Goal: Task Accomplishment & Management: Use online tool/utility

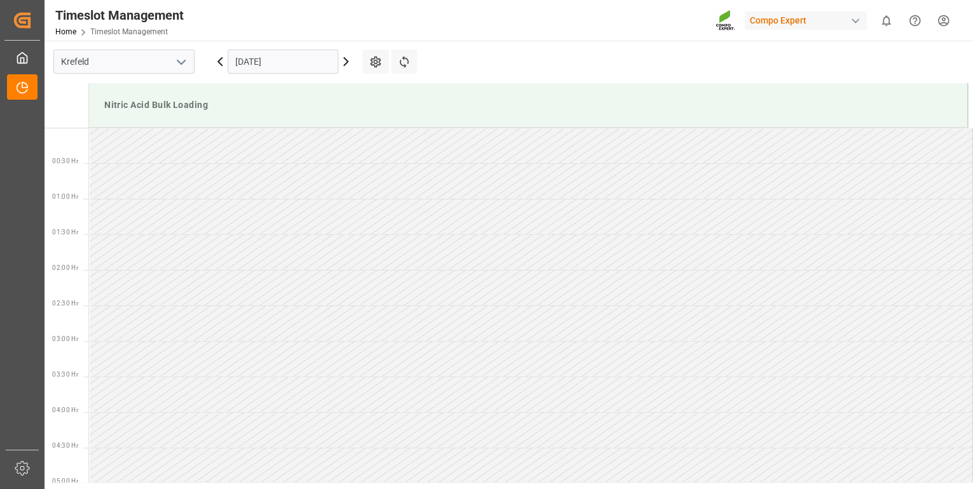
scroll to position [763, 0]
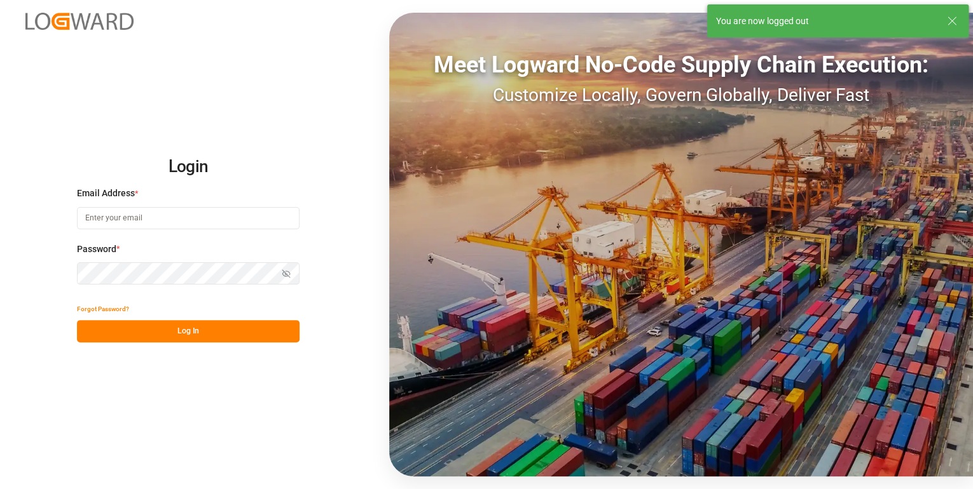
type input "[PERSON_NAME][EMAIL_ADDRESS][PERSON_NAME][DOMAIN_NAME]"
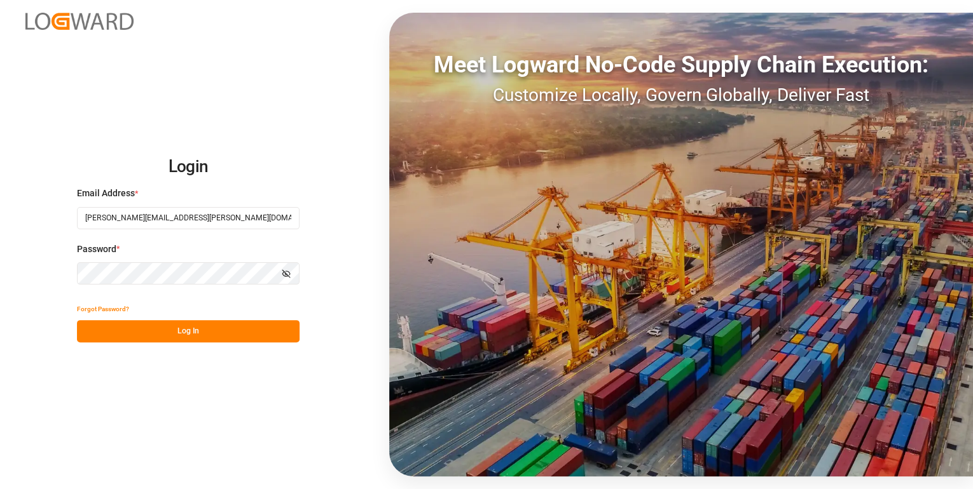
click at [175, 331] on button "Log In" at bounding box center [188, 331] width 222 height 22
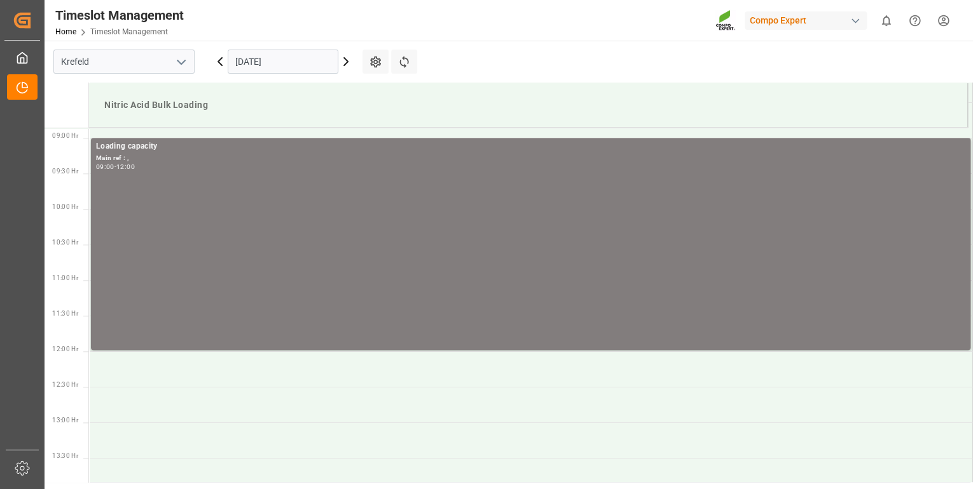
scroll to position [633, 0]
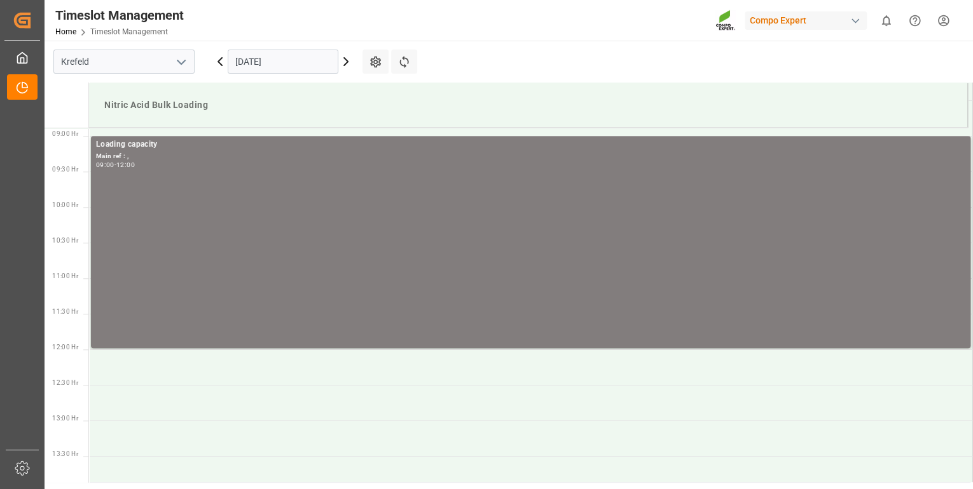
click at [287, 60] on input "[DATE]" at bounding box center [283, 62] width 111 height 24
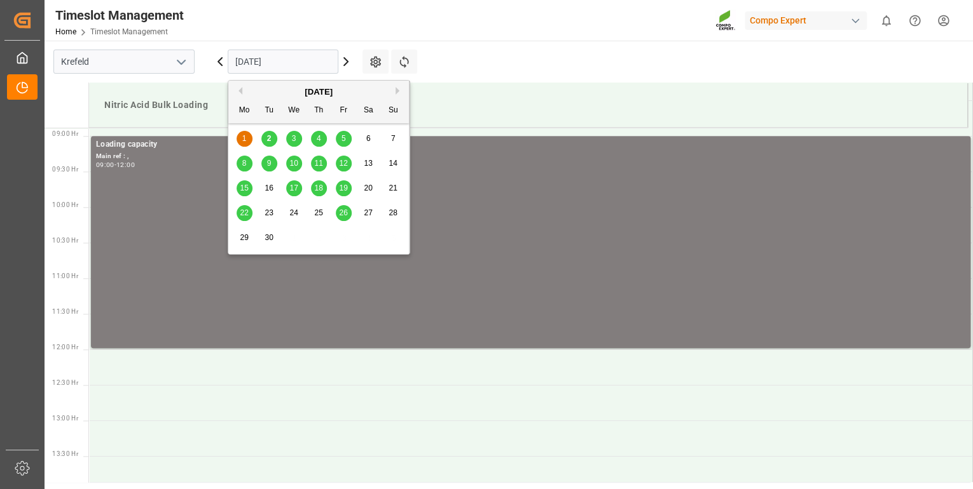
click at [270, 142] on span "2" at bounding box center [269, 138] width 4 height 9
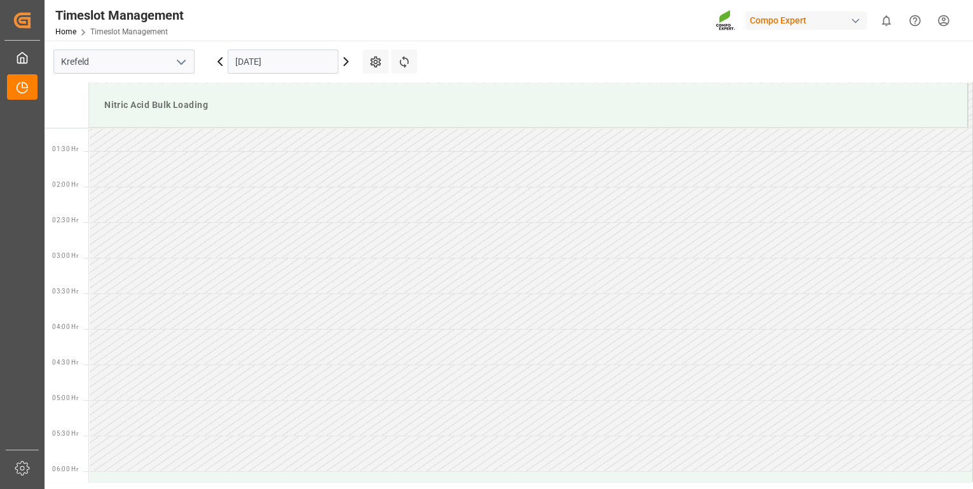
scroll to position [73, 0]
click at [222, 62] on icon at bounding box center [219, 61] width 15 height 15
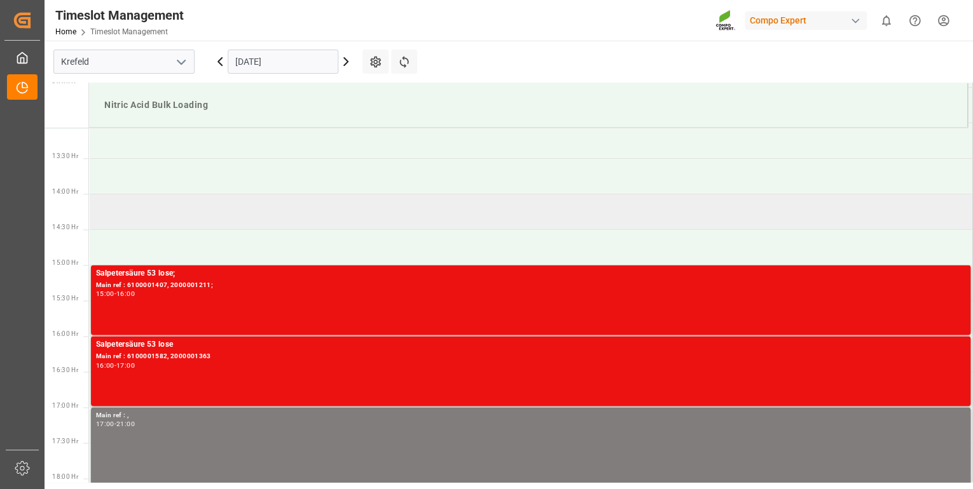
scroll to position [989, 0]
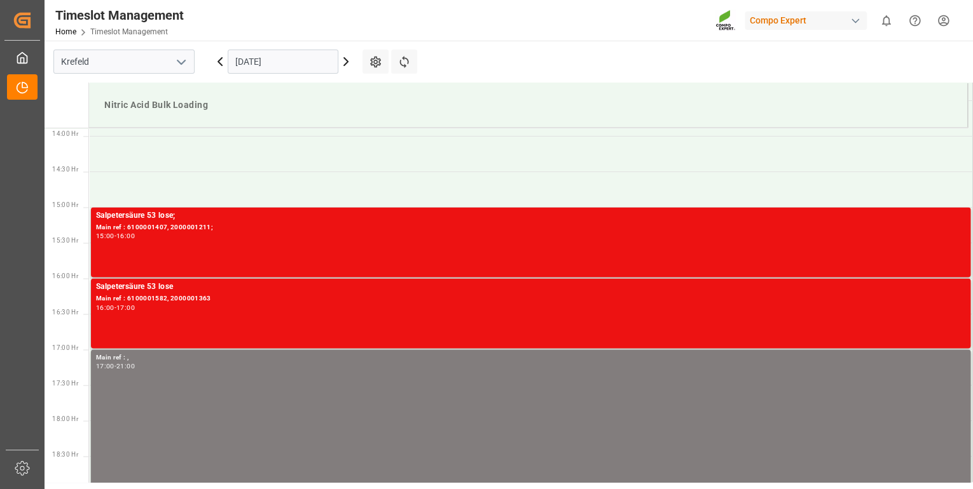
click at [345, 60] on icon at bounding box center [345, 61] width 15 height 15
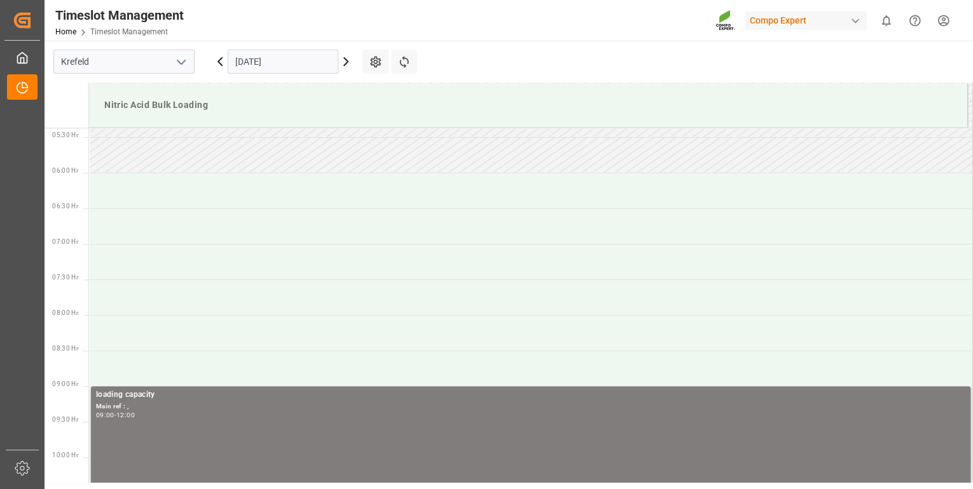
scroll to position [327, 0]
